Goal: Task Accomplishment & Management: Use online tool/utility

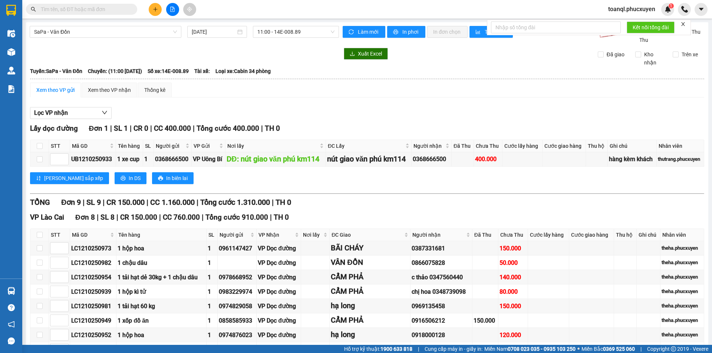
scroll to position [120, 0]
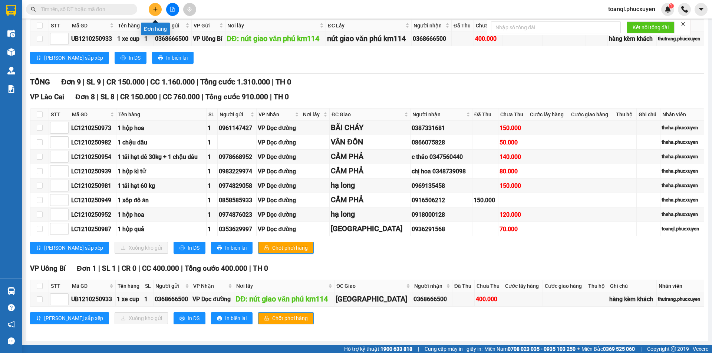
click at [157, 13] on button at bounding box center [155, 9] width 13 height 13
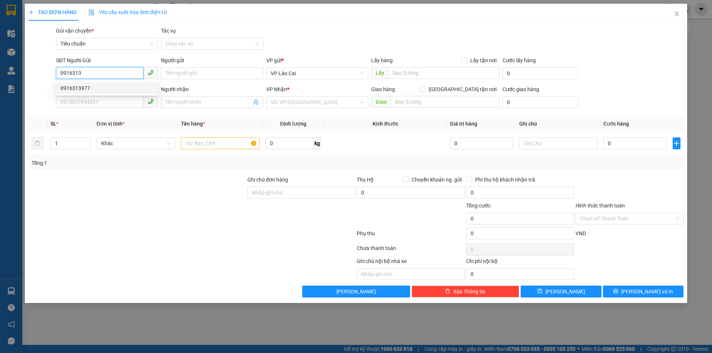
click at [88, 90] on div "0916313977" at bounding box center [106, 88] width 93 height 8
type input "0916313977"
click at [94, 104] on input "SĐT Người Nhận *" at bounding box center [99, 102] width 87 height 12
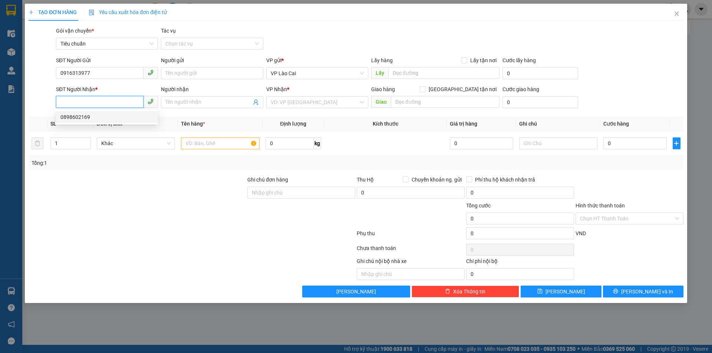
click at [87, 116] on div "0898602169" at bounding box center [106, 117] width 93 height 8
type input "0898602169"
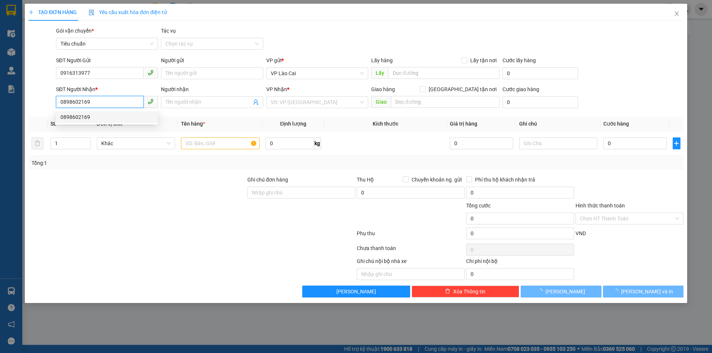
type input "Hạ Long"
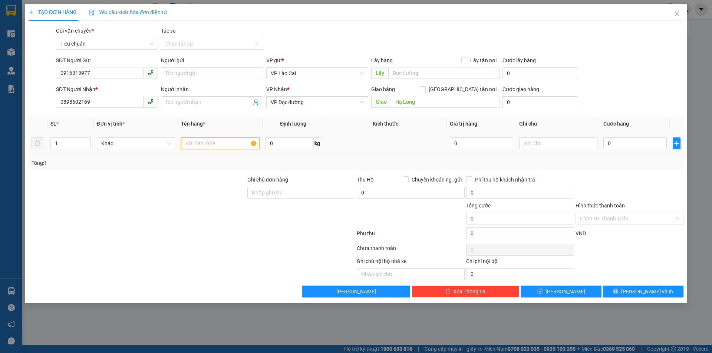
click at [240, 143] on input "text" at bounding box center [220, 144] width 79 height 12
type input "5"
type input "2 THÙNG HÀNG"
click at [651, 141] on input "0" at bounding box center [634, 144] width 63 height 12
type input "3"
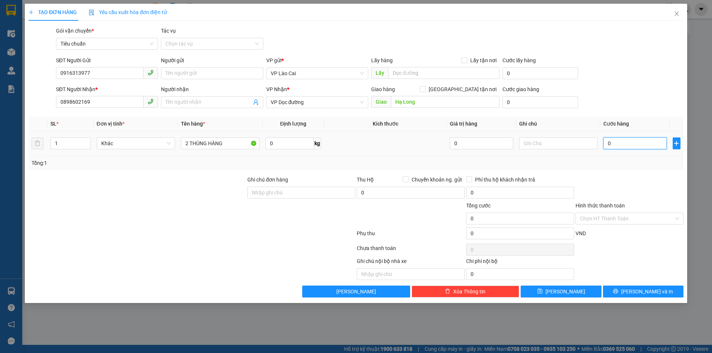
type input "3"
type input "30"
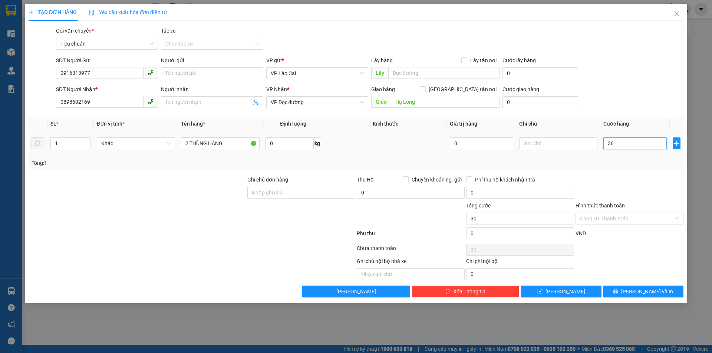
type input "300"
type input "300.000"
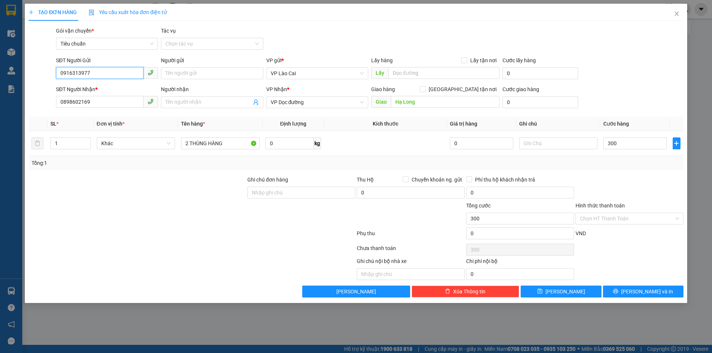
type input "300.000"
drag, startPoint x: 106, startPoint y: 76, endPoint x: 31, endPoint y: 78, distance: 74.5
click at [31, 78] on div "SĐT Người Gửi 0916313977 Người gửi Tên người gửi VP gửi * VP Lào Cai Lấy hàng L…" at bounding box center [356, 69] width 656 height 26
drag, startPoint x: 92, startPoint y: 99, endPoint x: 21, endPoint y: 105, distance: 70.3
click at [21, 105] on div "TẠO ĐƠN HÀNG Yêu cầu xuất hóa đơn điện tử Transit Pickup Surcharge Ids Transit …" at bounding box center [356, 176] width 712 height 353
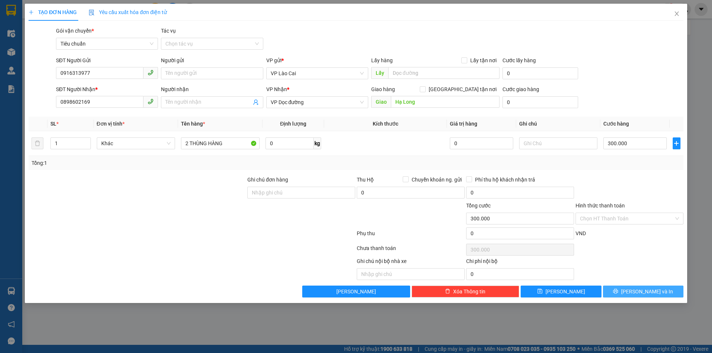
click at [648, 293] on span "[PERSON_NAME] và In" at bounding box center [647, 292] width 52 height 8
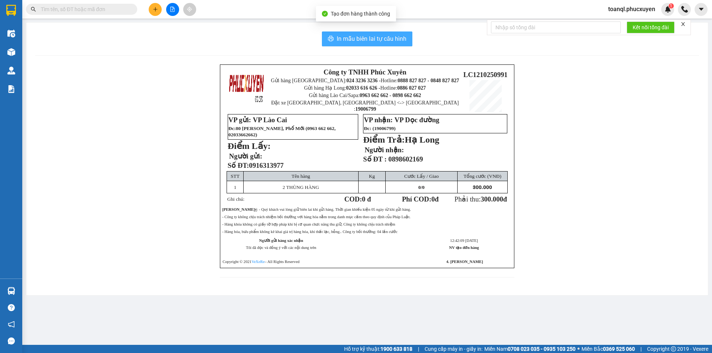
click at [386, 37] on span "In mẫu biên lai tự cấu hình" at bounding box center [372, 38] width 70 height 9
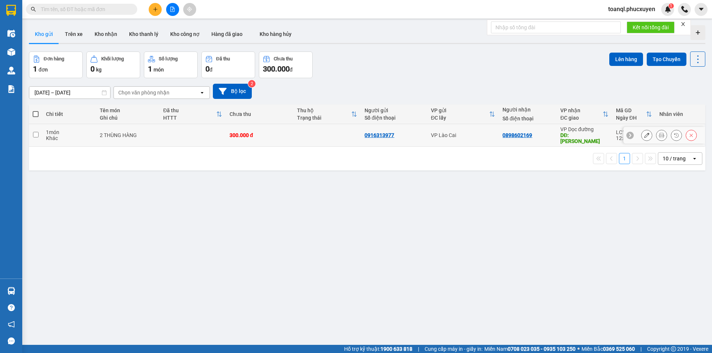
click at [339, 128] on td at bounding box center [326, 135] width 67 height 23
checkbox input "true"
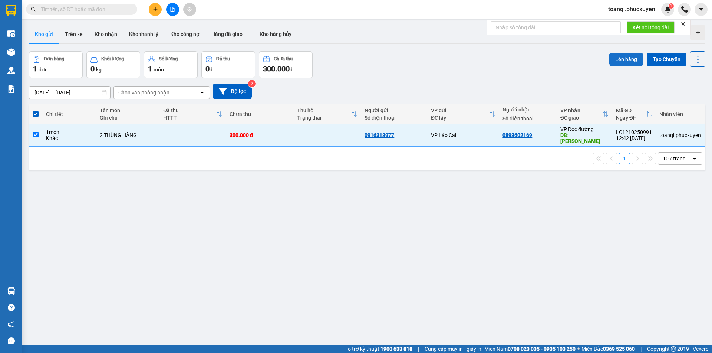
click at [616, 60] on button "Lên hàng" at bounding box center [626, 59] width 34 height 13
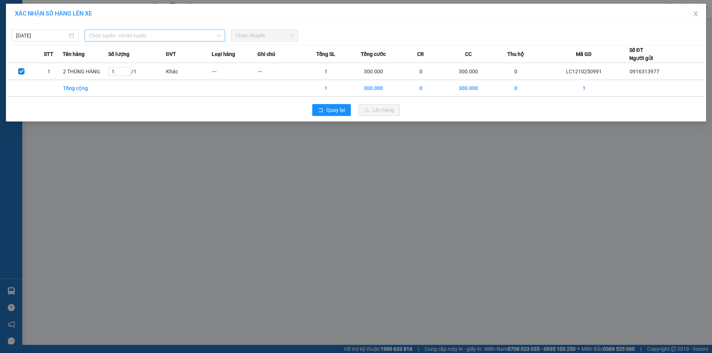
click at [152, 37] on span "Chọn tuyến - nhóm tuyến" at bounding box center [155, 35] width 132 height 11
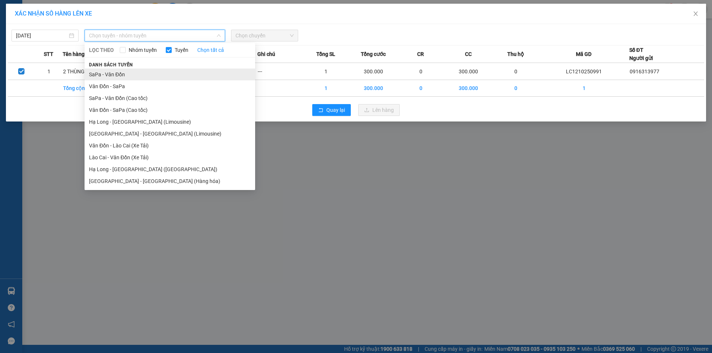
click at [124, 77] on li "SaPa - Vân Đồn" at bounding box center [170, 75] width 171 height 12
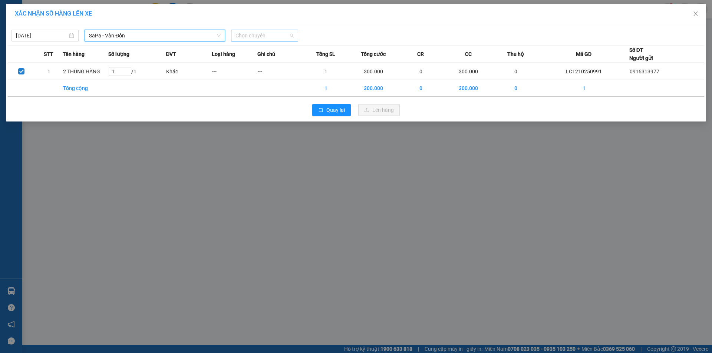
click at [258, 36] on span "Chọn chuyến" at bounding box center [264, 35] width 58 height 11
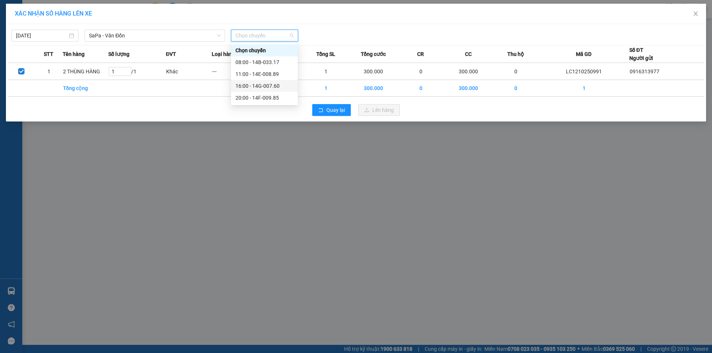
click at [274, 86] on div "16:00 - 14G-007.60" at bounding box center [264, 86] width 58 height 8
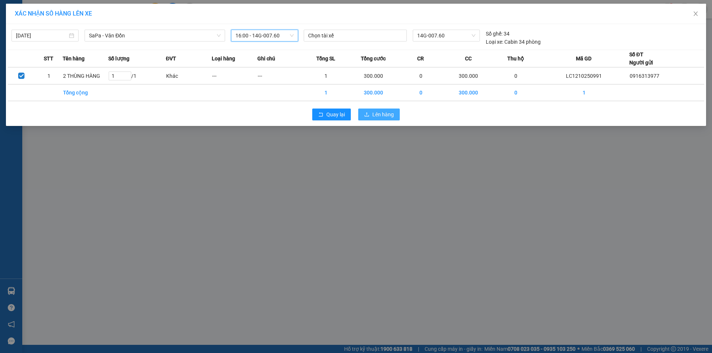
click at [381, 116] on span "Lên hàng" at bounding box center [382, 114] width 21 height 8
